Goal: Find specific page/section: Find specific page/section

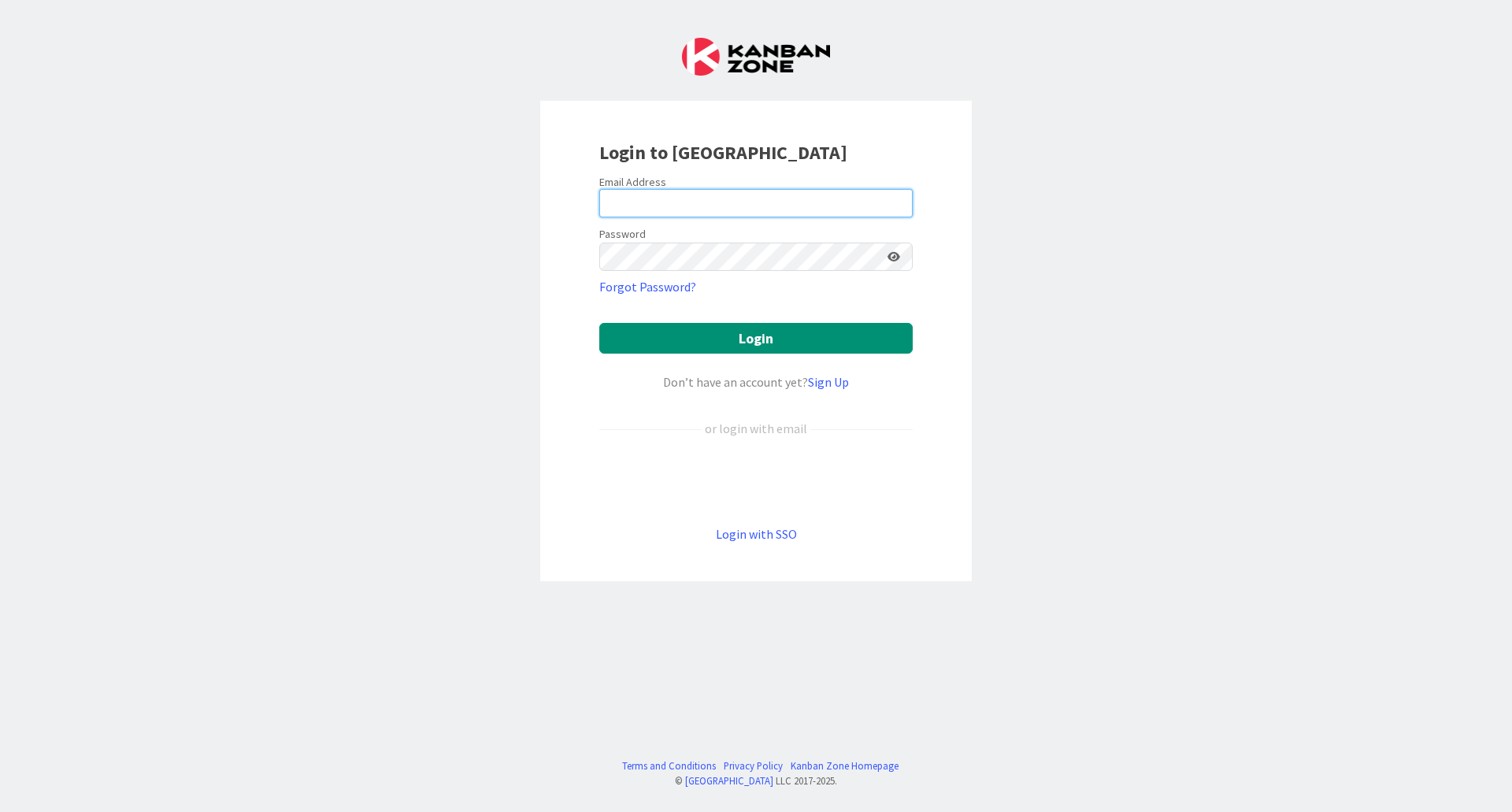
click at [663, 193] on input "email" at bounding box center [756, 203] width 314 height 28
type input "[EMAIL_ADDRESS][DOMAIN_NAME]"
click at [599, 323] on button "Login" at bounding box center [756, 337] width 314 height 31
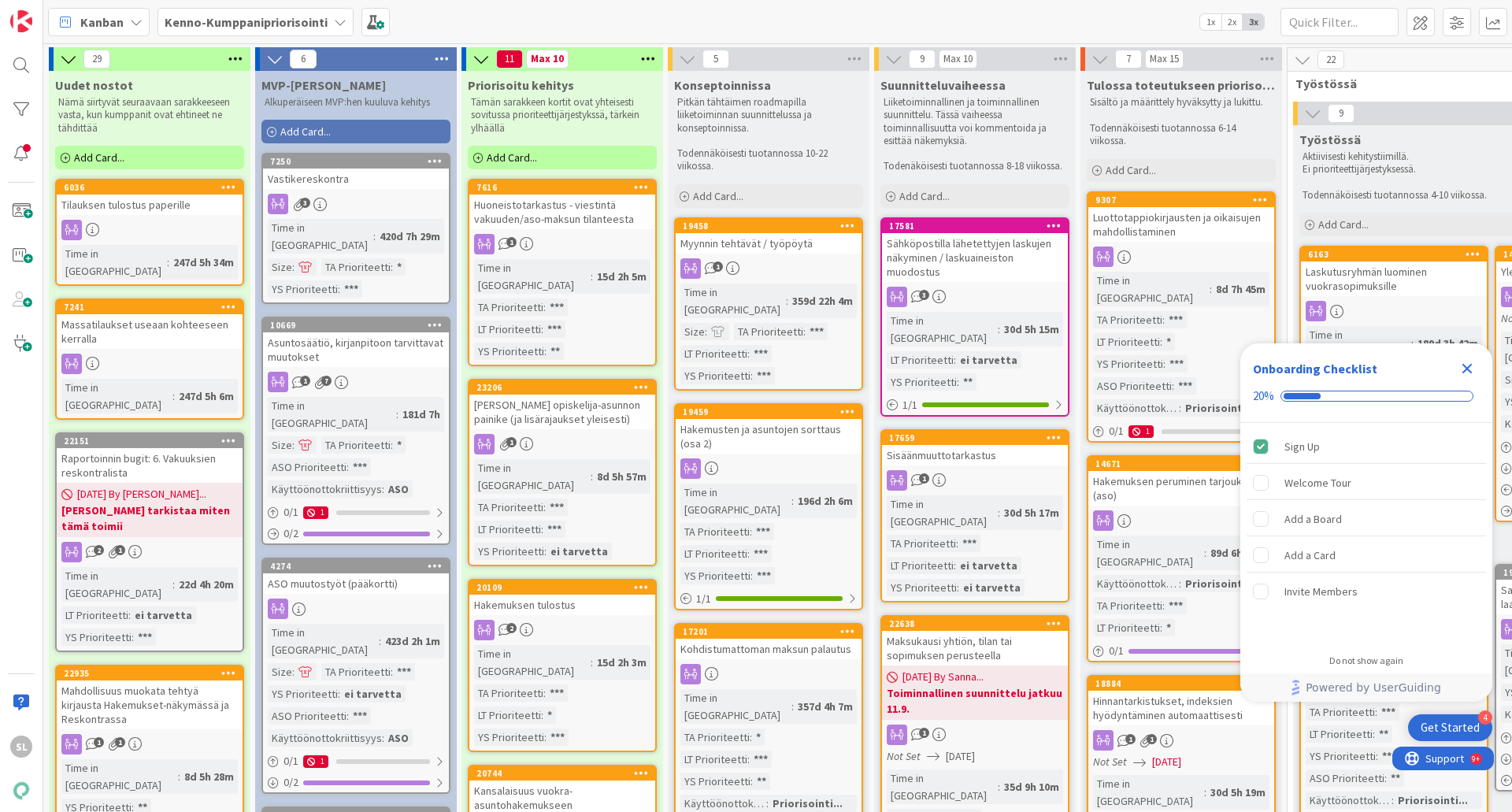
drag, startPoint x: 1465, startPoint y: 367, endPoint x: 1453, endPoint y: 360, distance: 13.9
click at [1464, 367] on icon "Close Checklist" at bounding box center [1467, 369] width 11 height 11
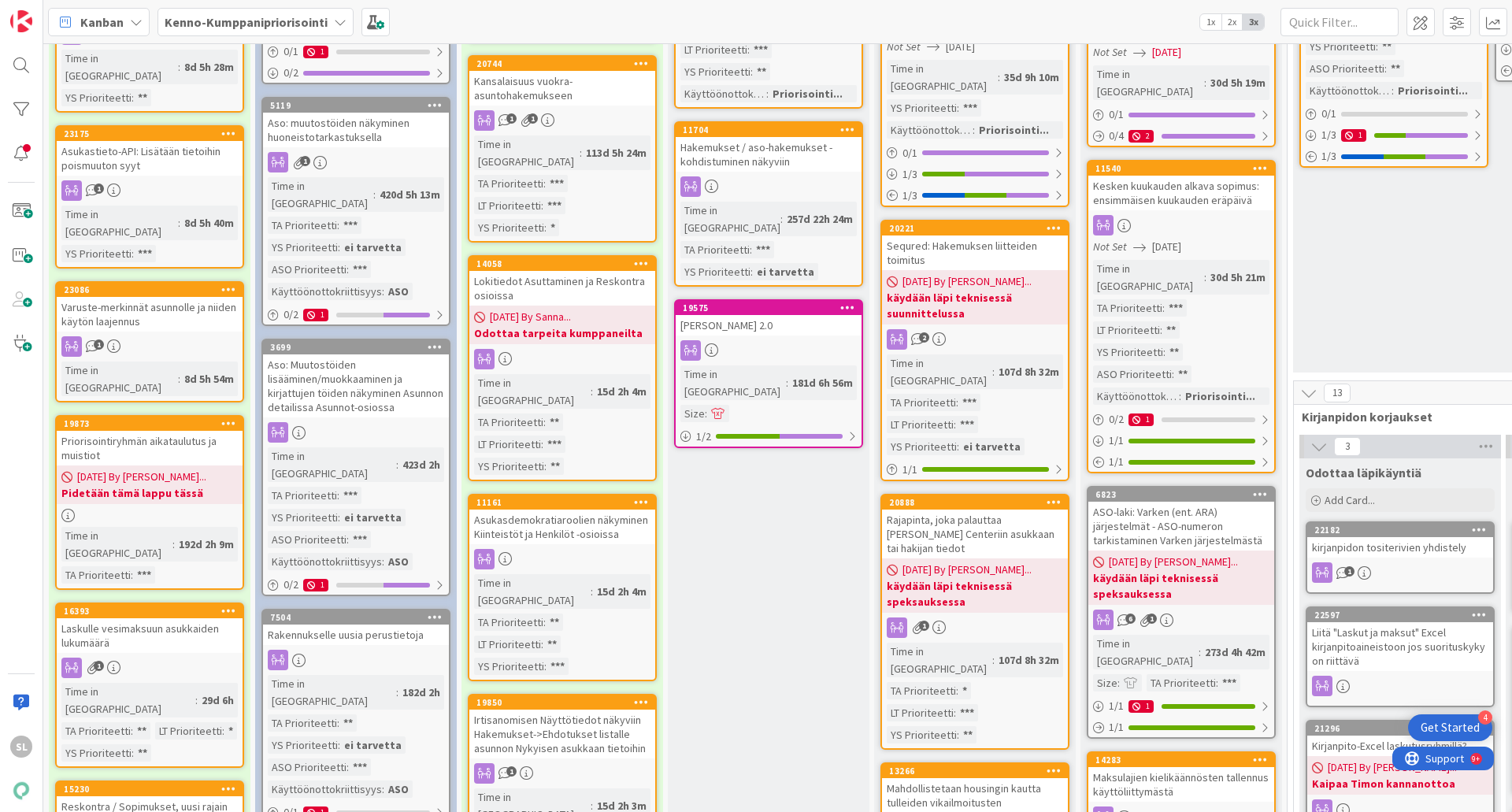
scroll to position [630, 0]
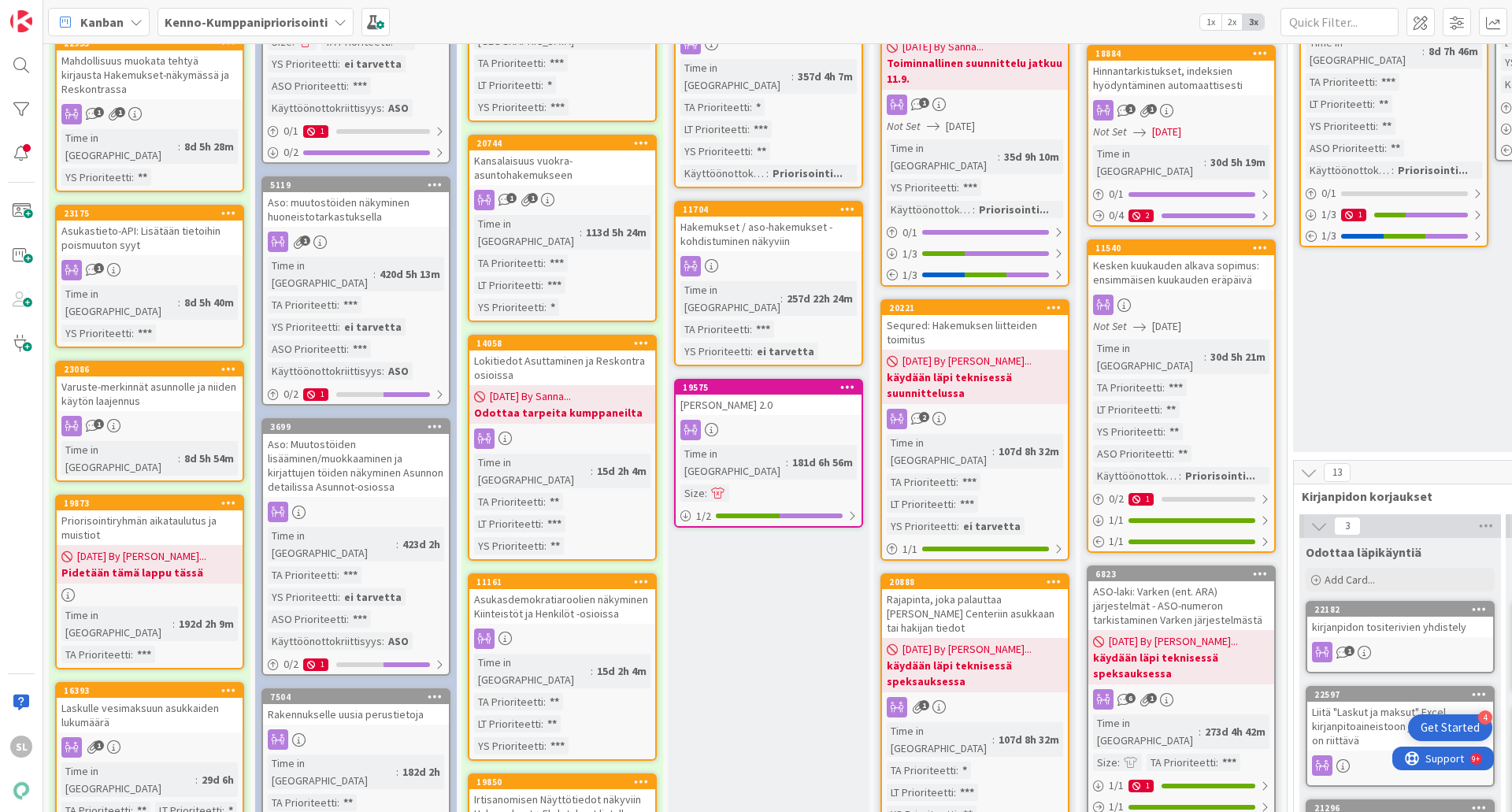
click at [961, 315] on div "Sequred: Hakemuksen liitteiden toimitus" at bounding box center [974, 331] width 185 height 34
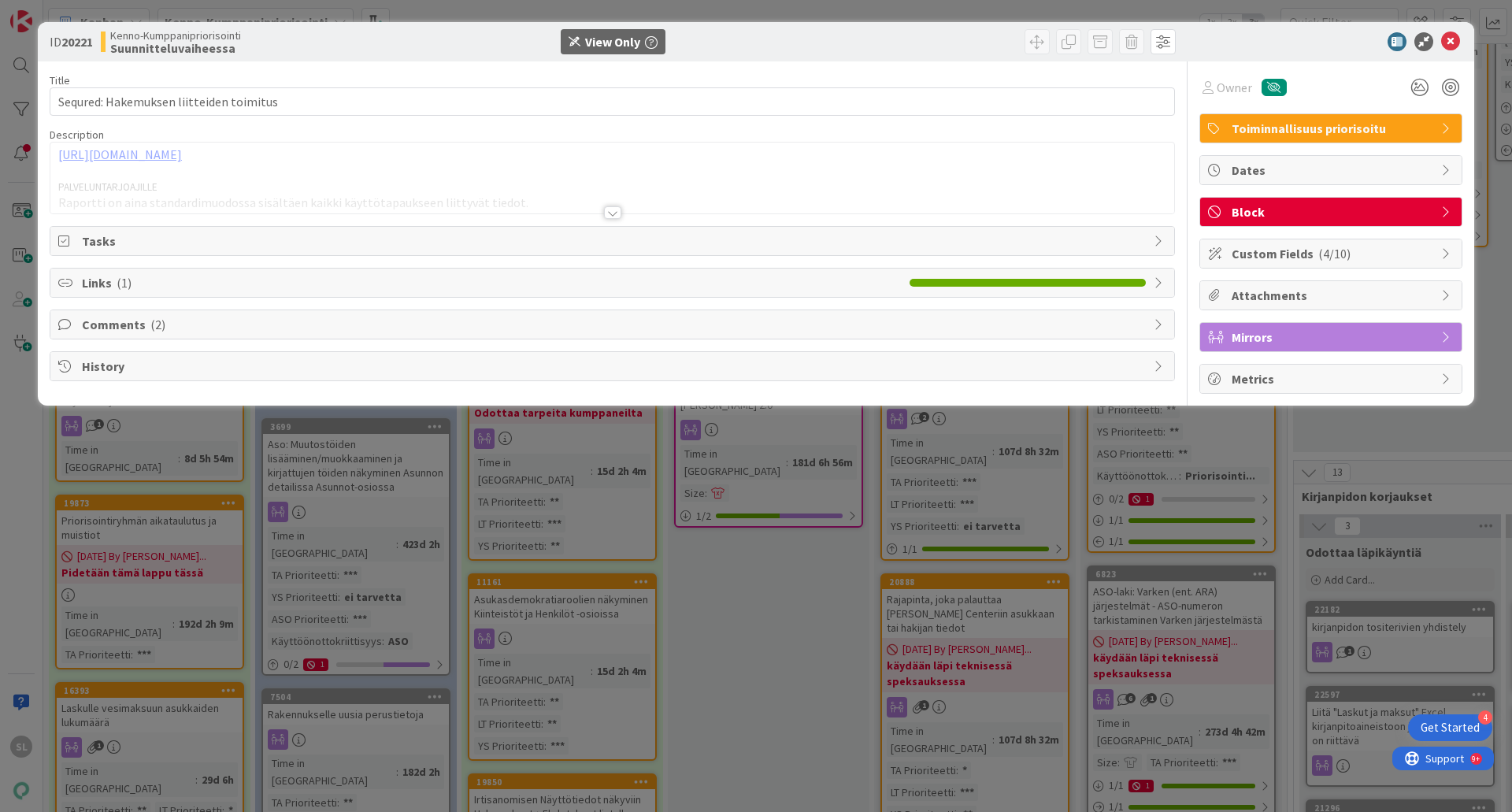
click at [616, 208] on div at bounding box center [612, 213] width 18 height 12
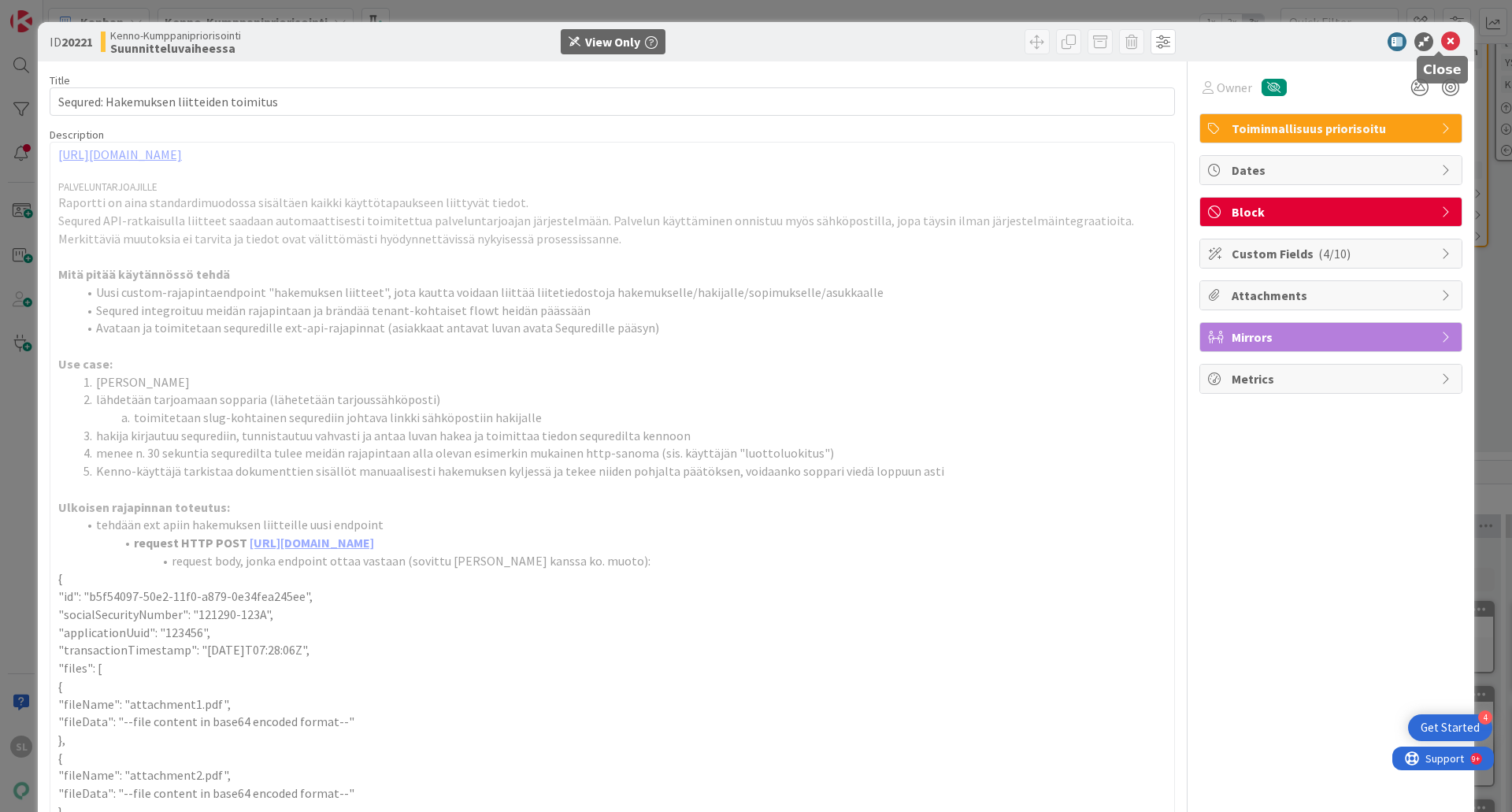
click at [1445, 42] on icon at bounding box center [1451, 42] width 19 height 19
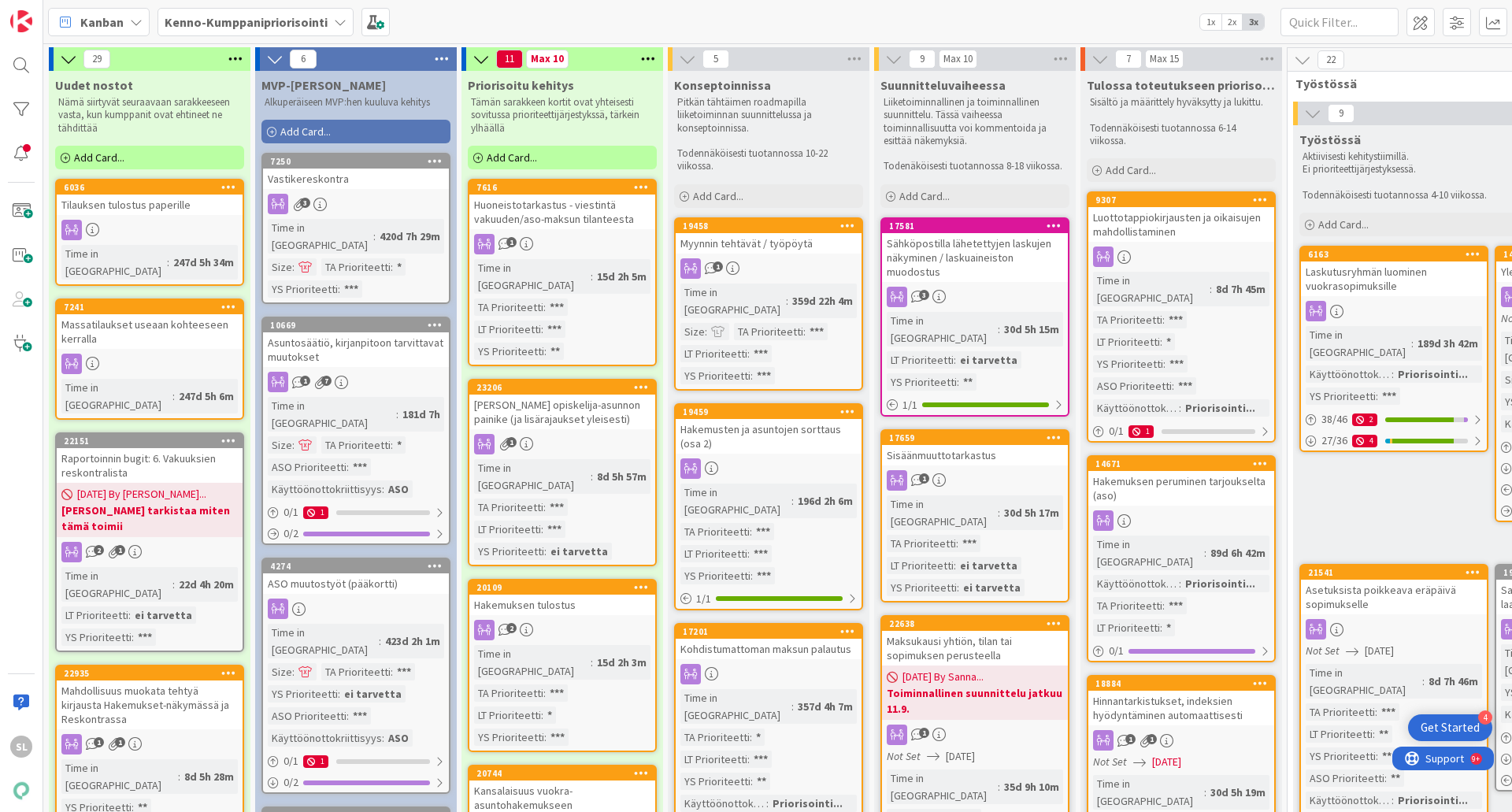
click at [764, 420] on div "Hakemusten ja asuntojen sorttaus (osa 2)" at bounding box center [768, 436] width 185 height 34
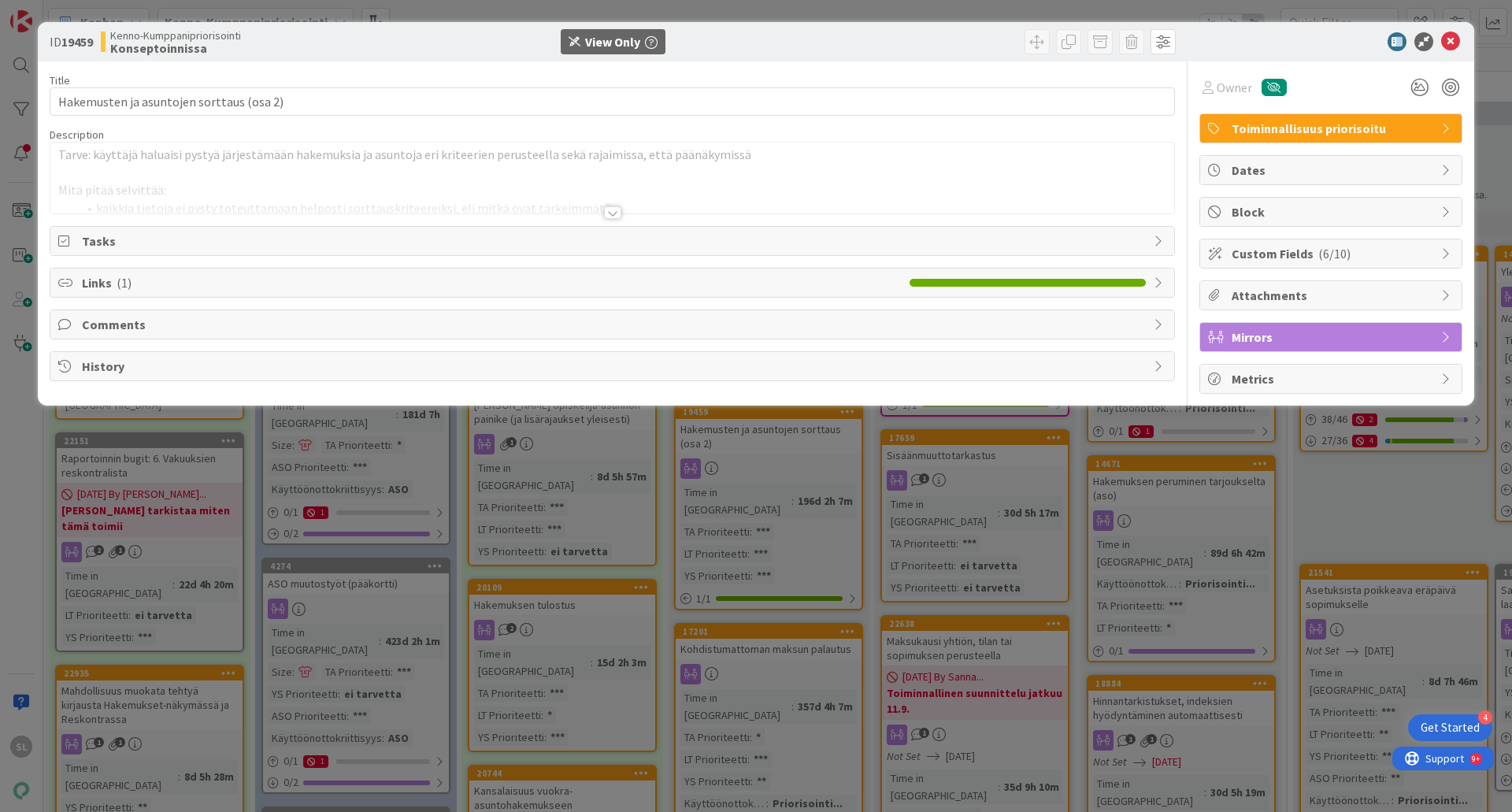
click at [613, 210] on div at bounding box center [612, 213] width 18 height 12
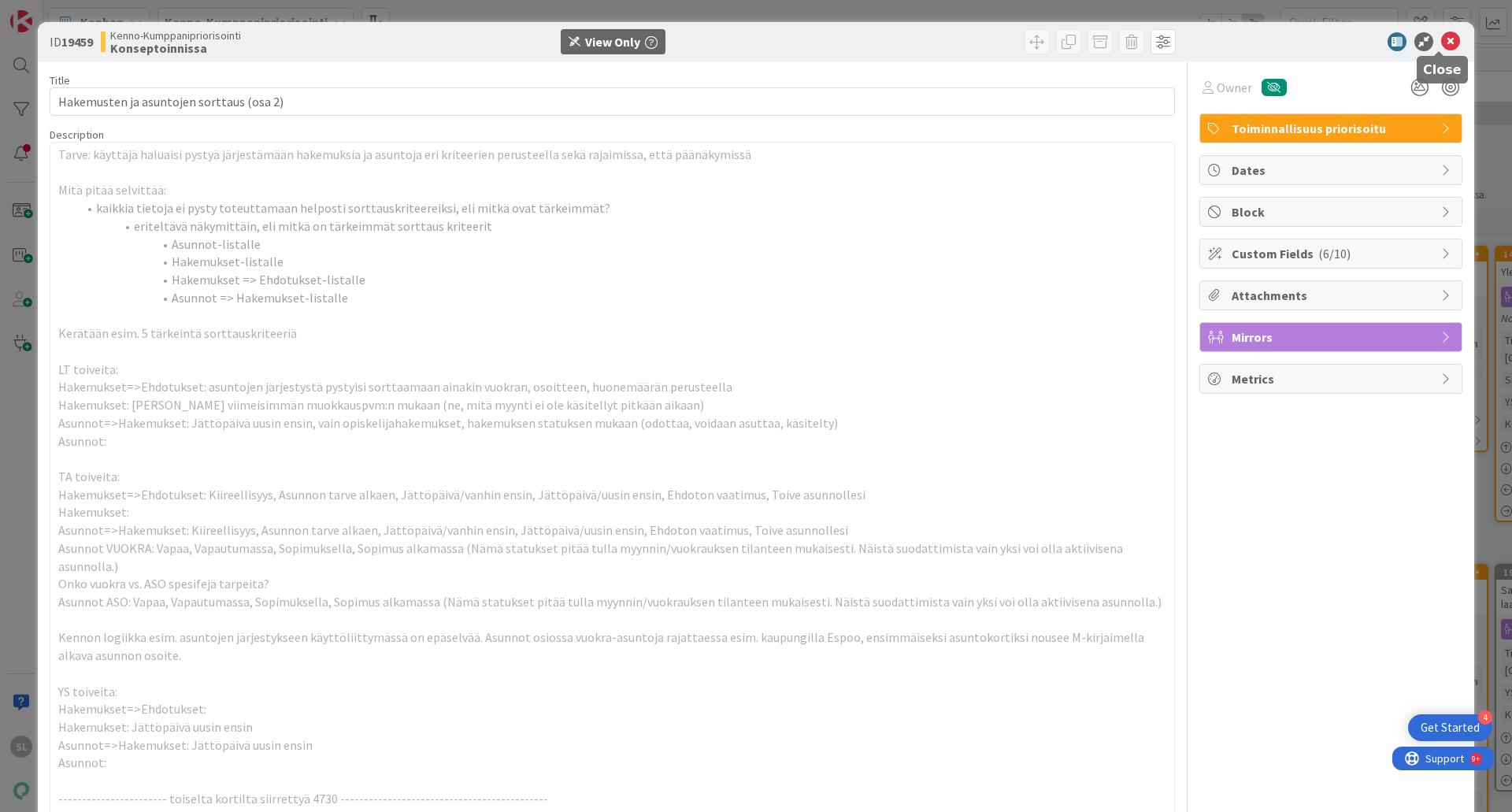
click at [1441, 38] on icon at bounding box center [1451, 42] width 19 height 19
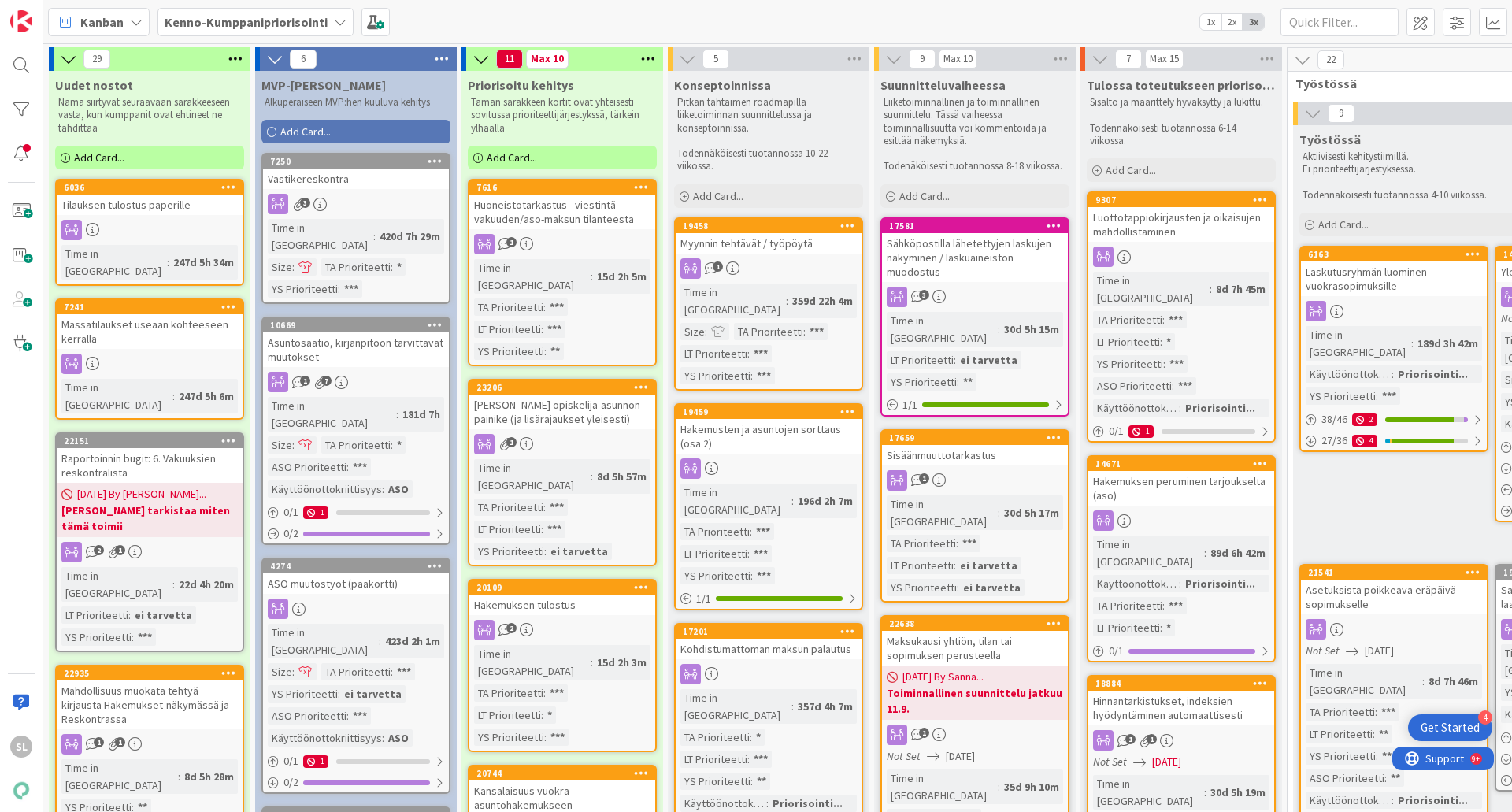
click at [766, 425] on div "Hakemusten ja asuntojen sorttaus (osa 2)" at bounding box center [768, 436] width 185 height 34
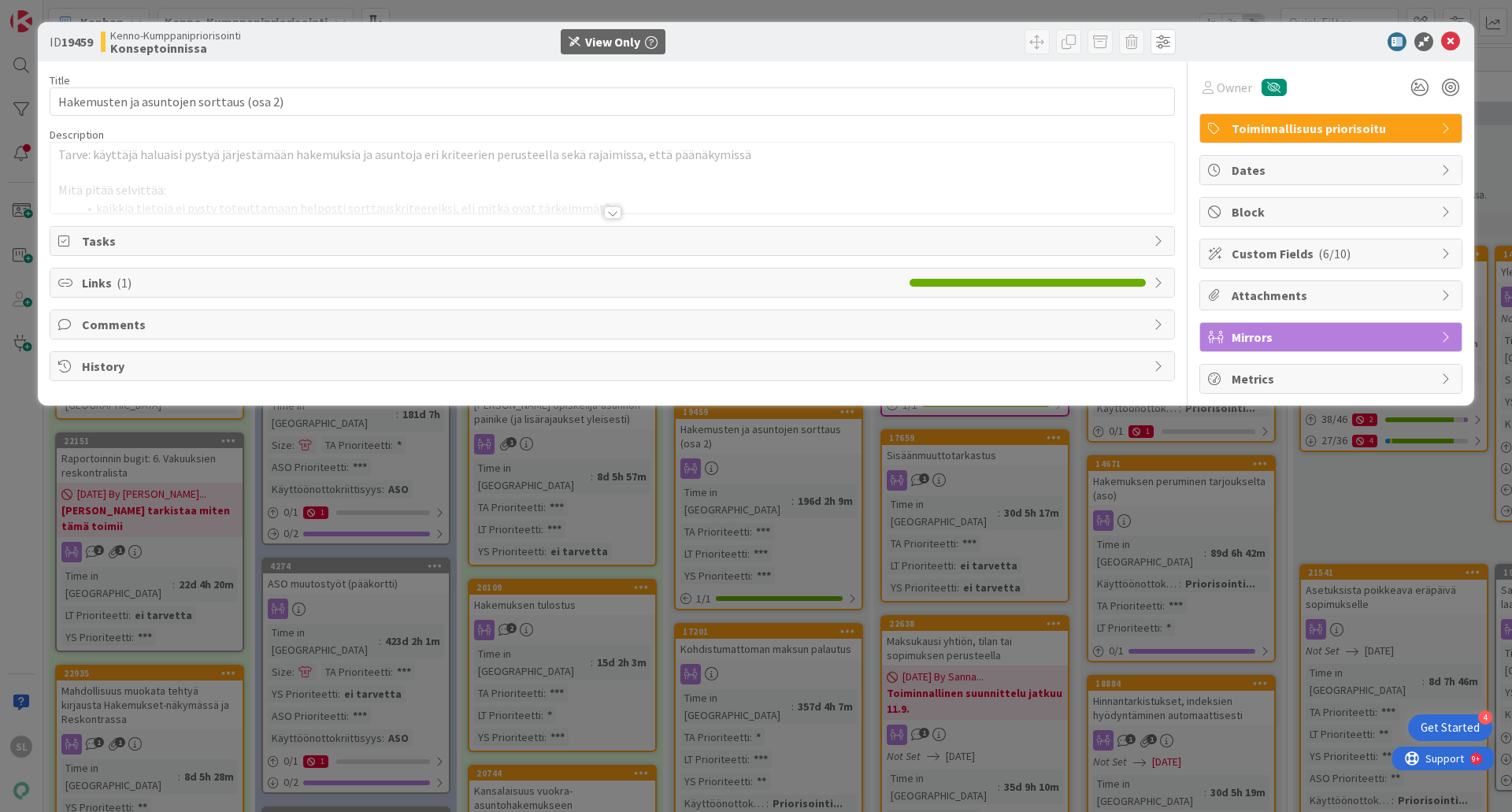
click at [598, 211] on div at bounding box center [611, 193] width 1124 height 40
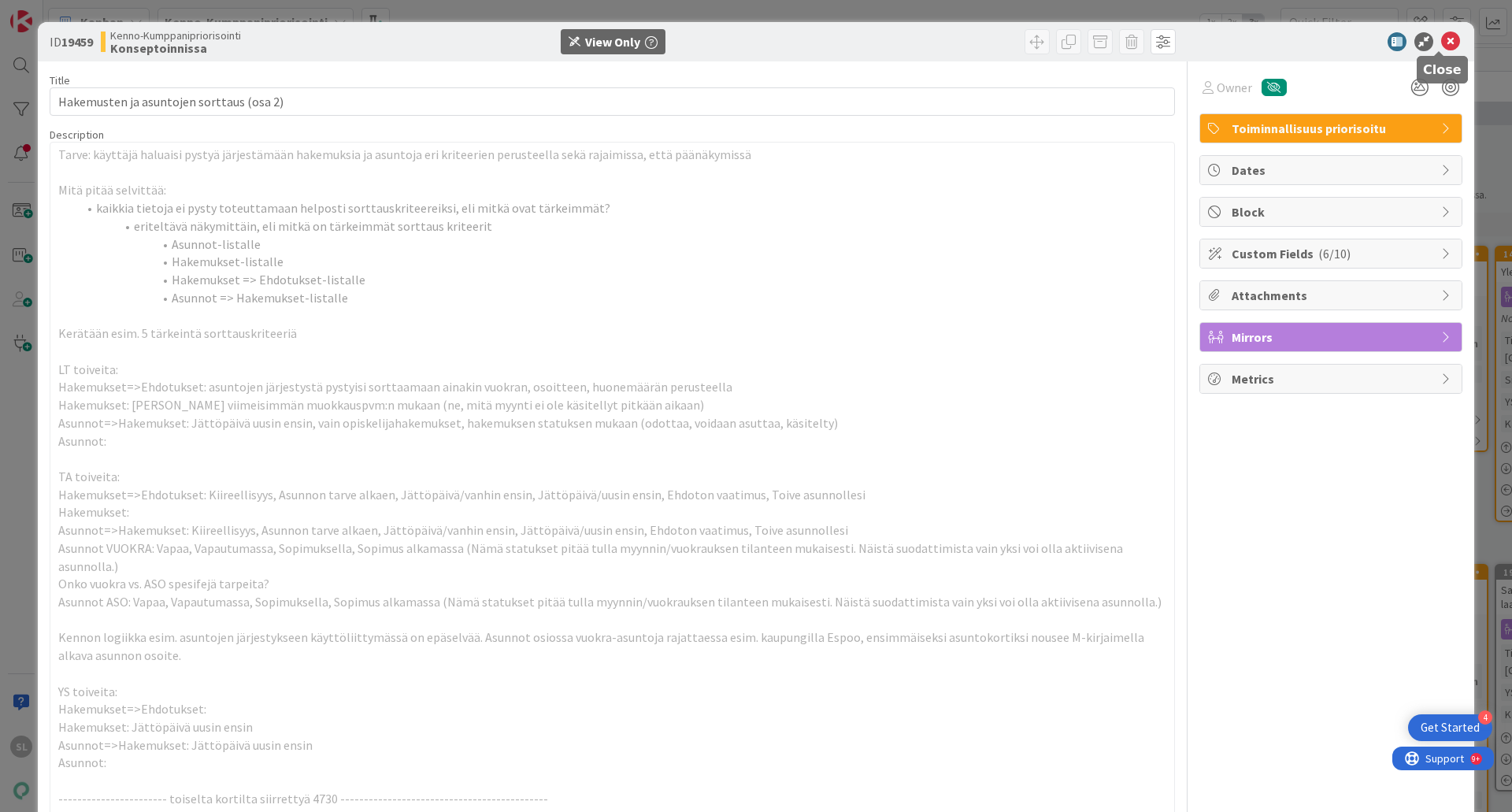
click at [1441, 43] on icon at bounding box center [1451, 42] width 19 height 19
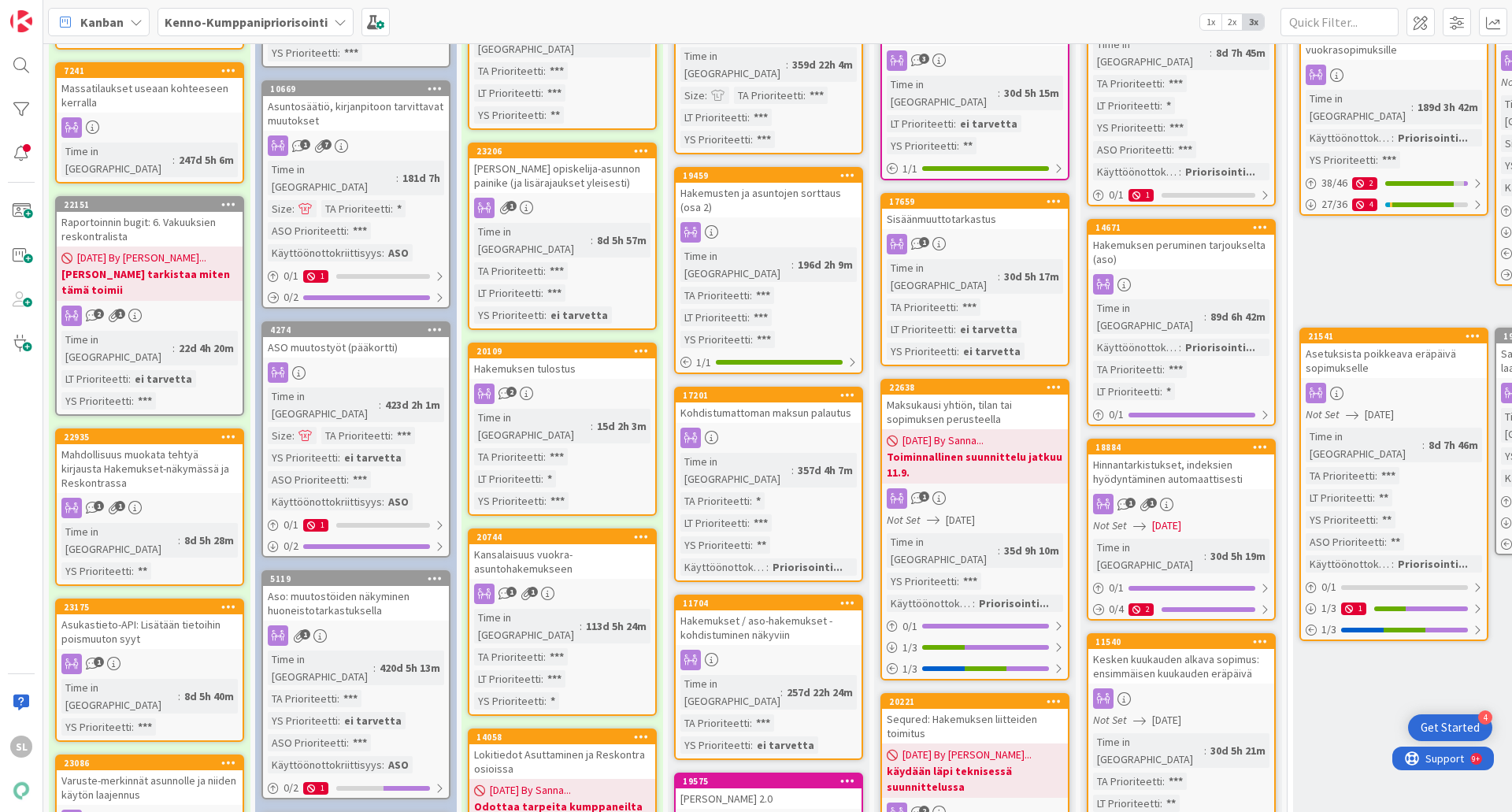
click at [764, 610] on div "Hakemukset / aso-hakemukset - kohdistuminen näkyviin" at bounding box center [768, 627] width 185 height 34
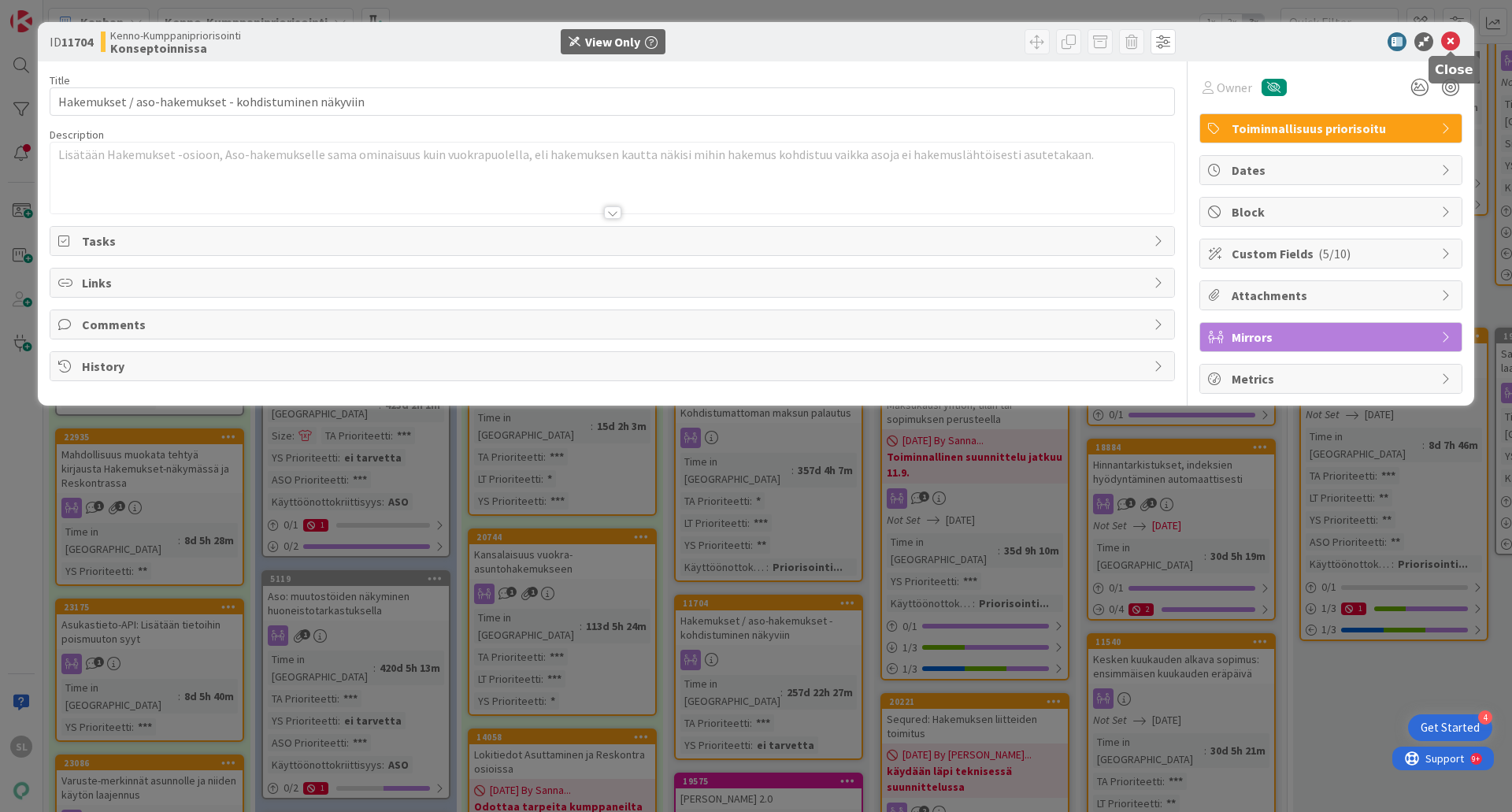
drag, startPoint x: 1451, startPoint y: 42, endPoint x: 1334, endPoint y: 142, distance: 153.9
click at [1451, 44] on icon at bounding box center [1451, 42] width 19 height 19
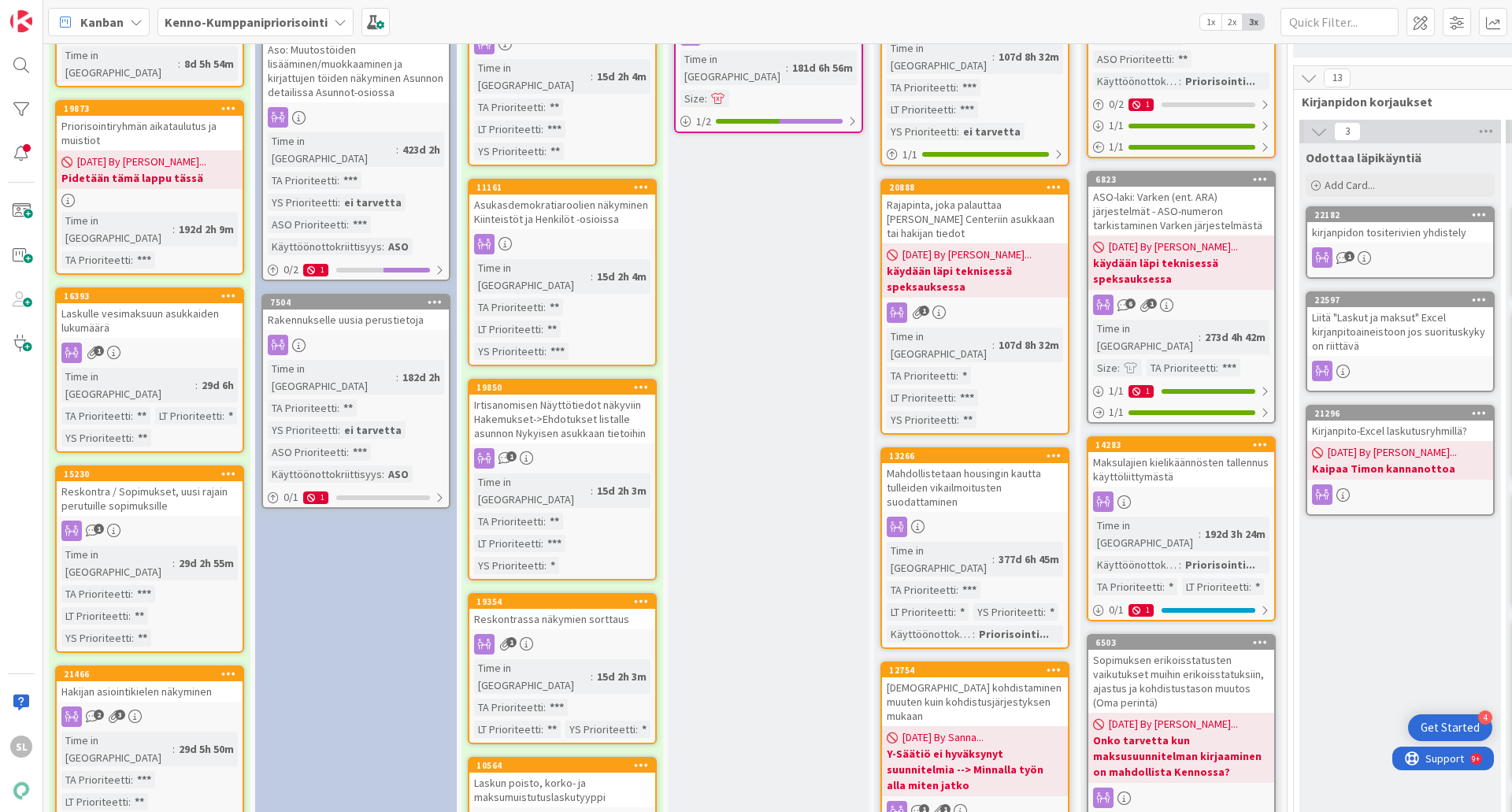
scroll to position [1103, 0]
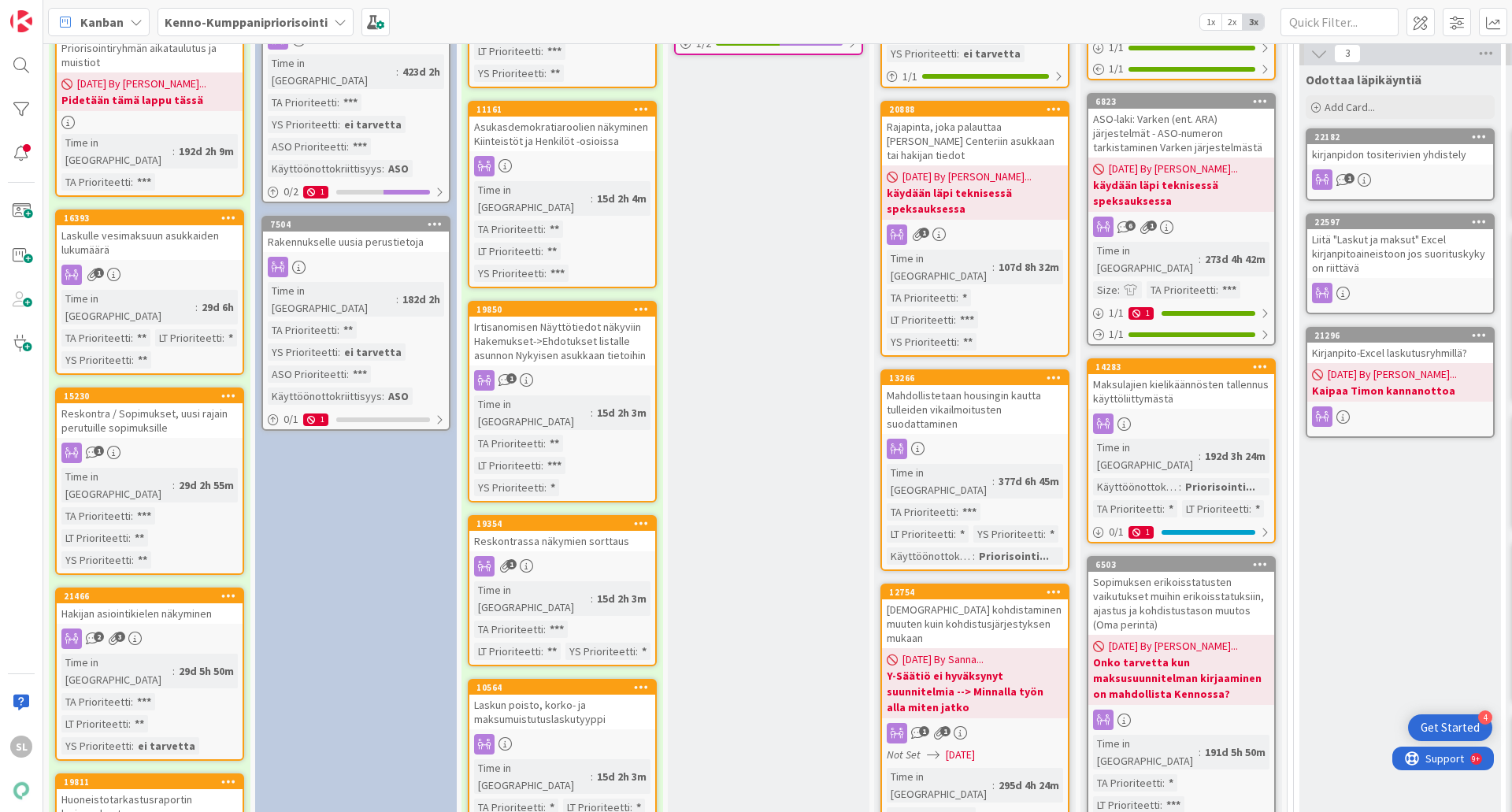
click at [134, 603] on div "Hakijan asiointikielen näkyminen" at bounding box center [149, 613] width 185 height 20
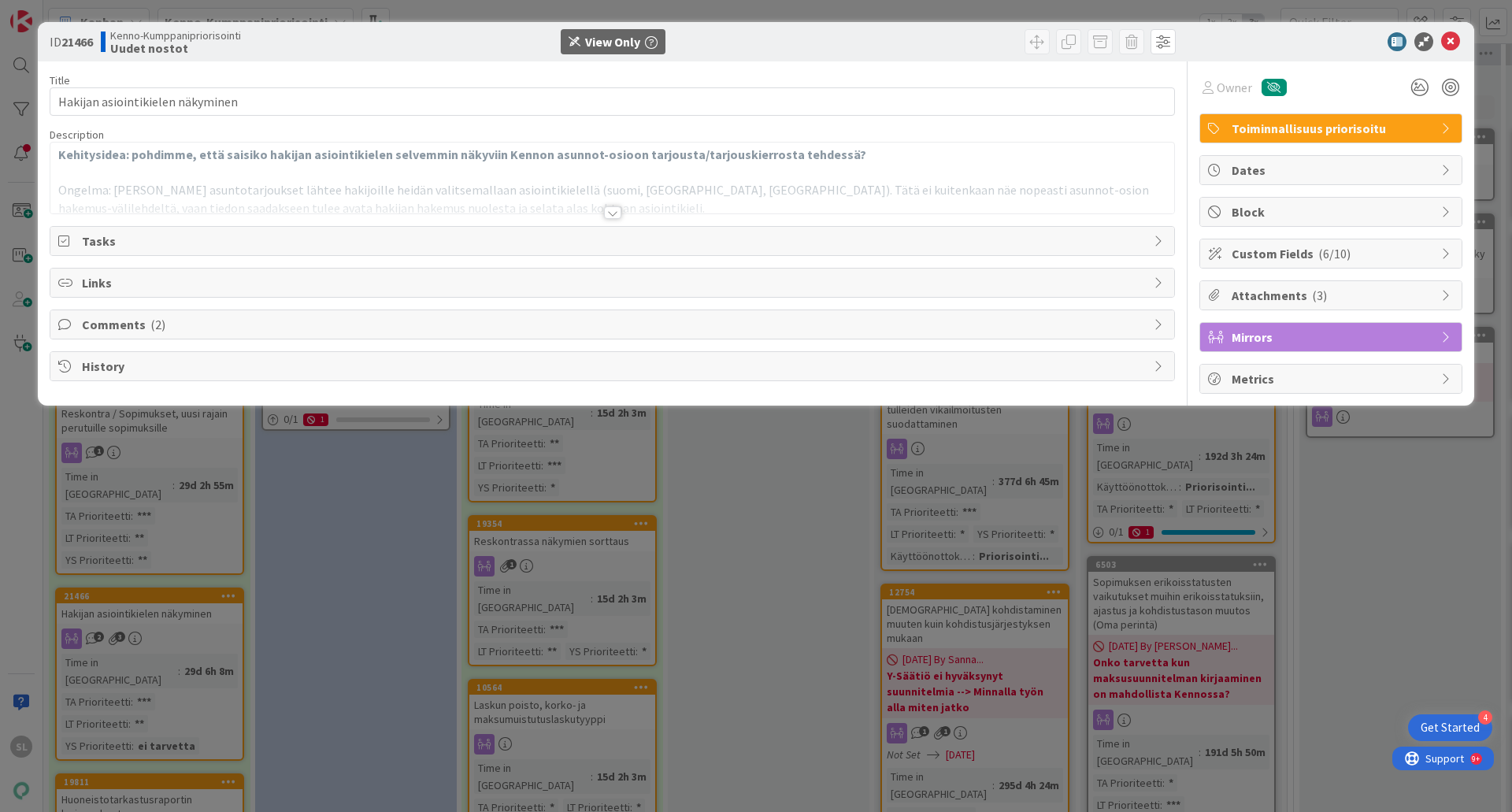
click at [607, 206] on div at bounding box center [611, 193] width 1124 height 40
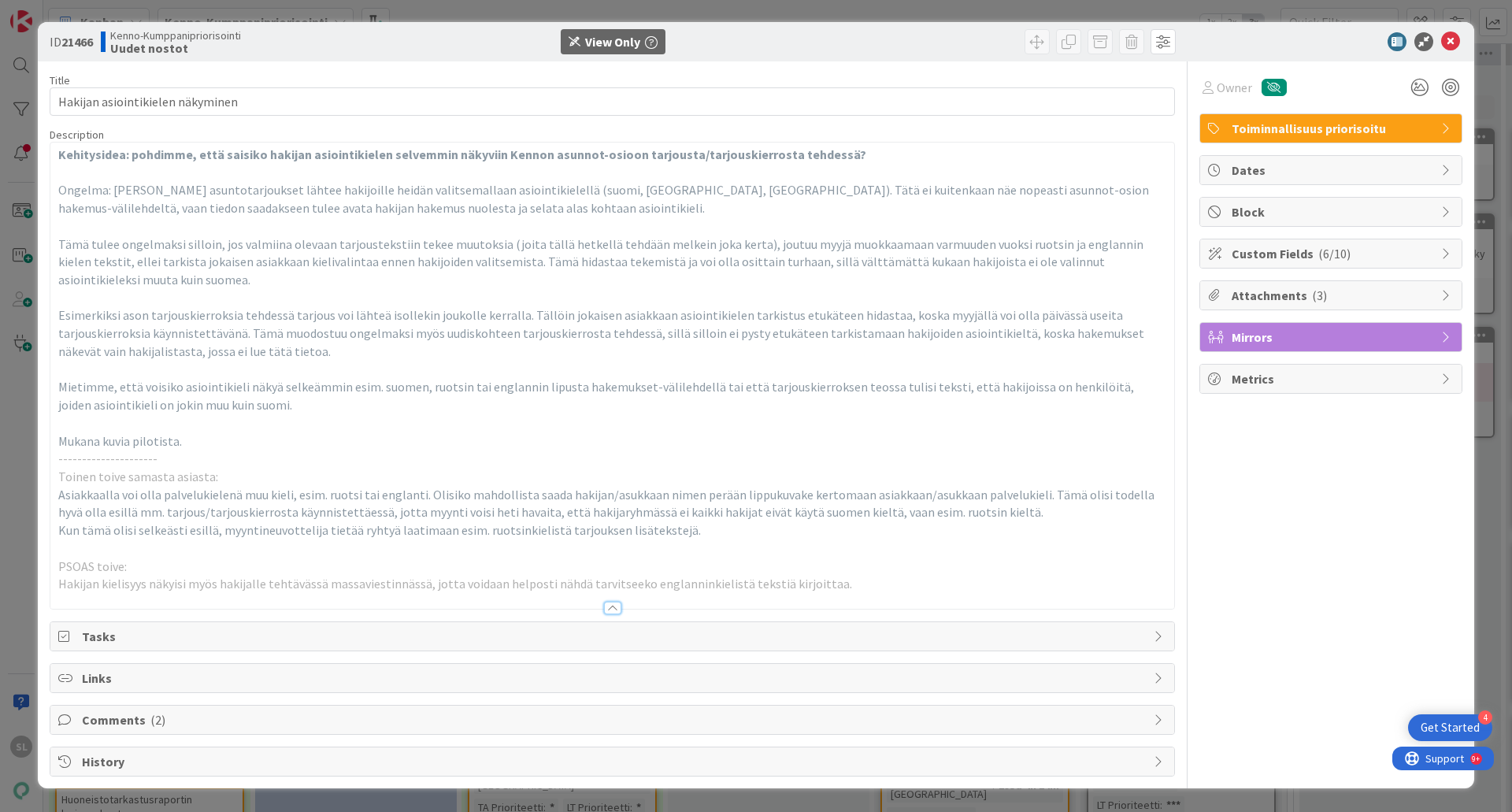
click at [609, 607] on div at bounding box center [612, 608] width 18 height 12
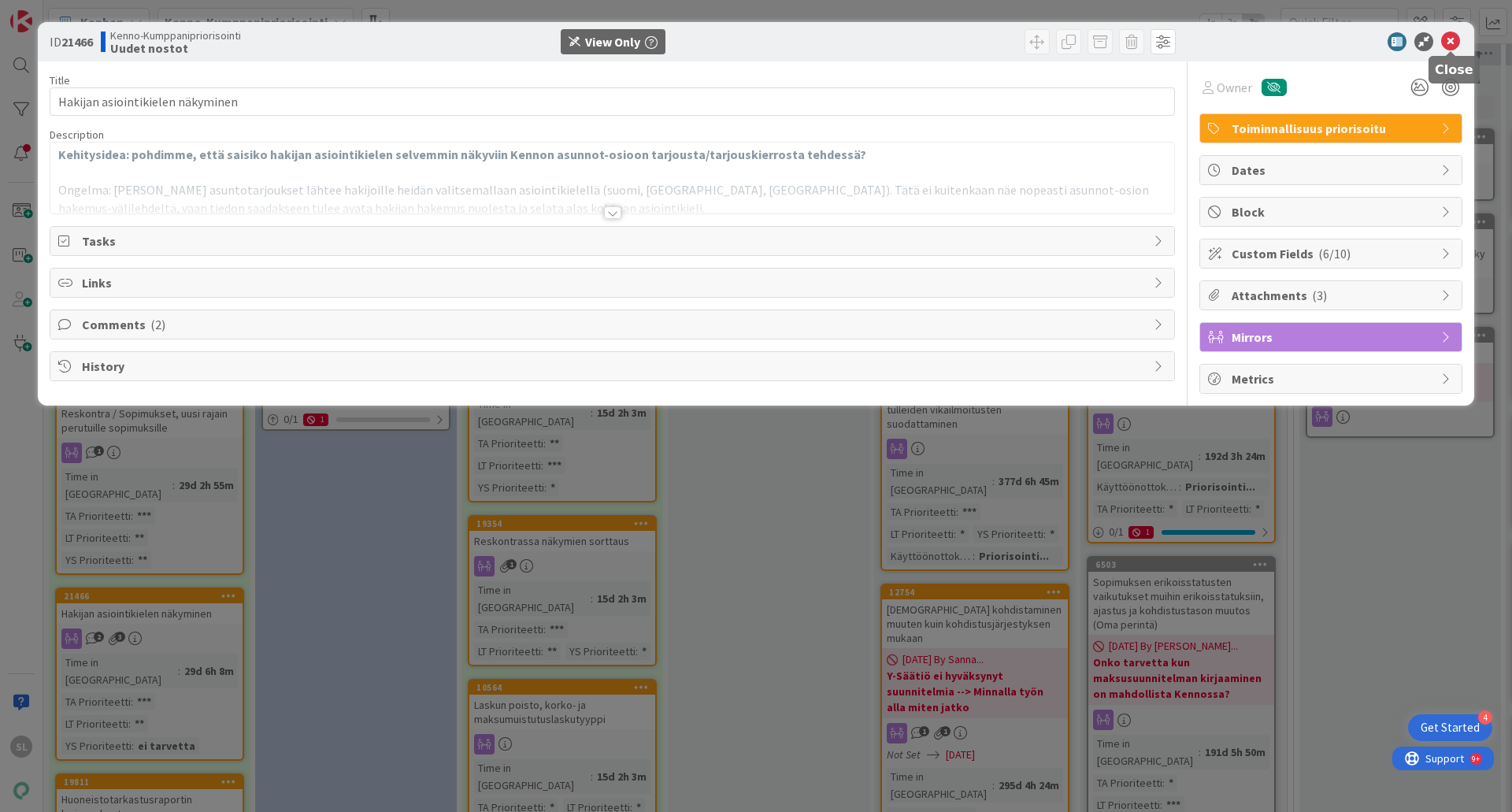
click at [1458, 40] on icon at bounding box center [1451, 42] width 19 height 19
